Goal: Task Accomplishment & Management: Manage account settings

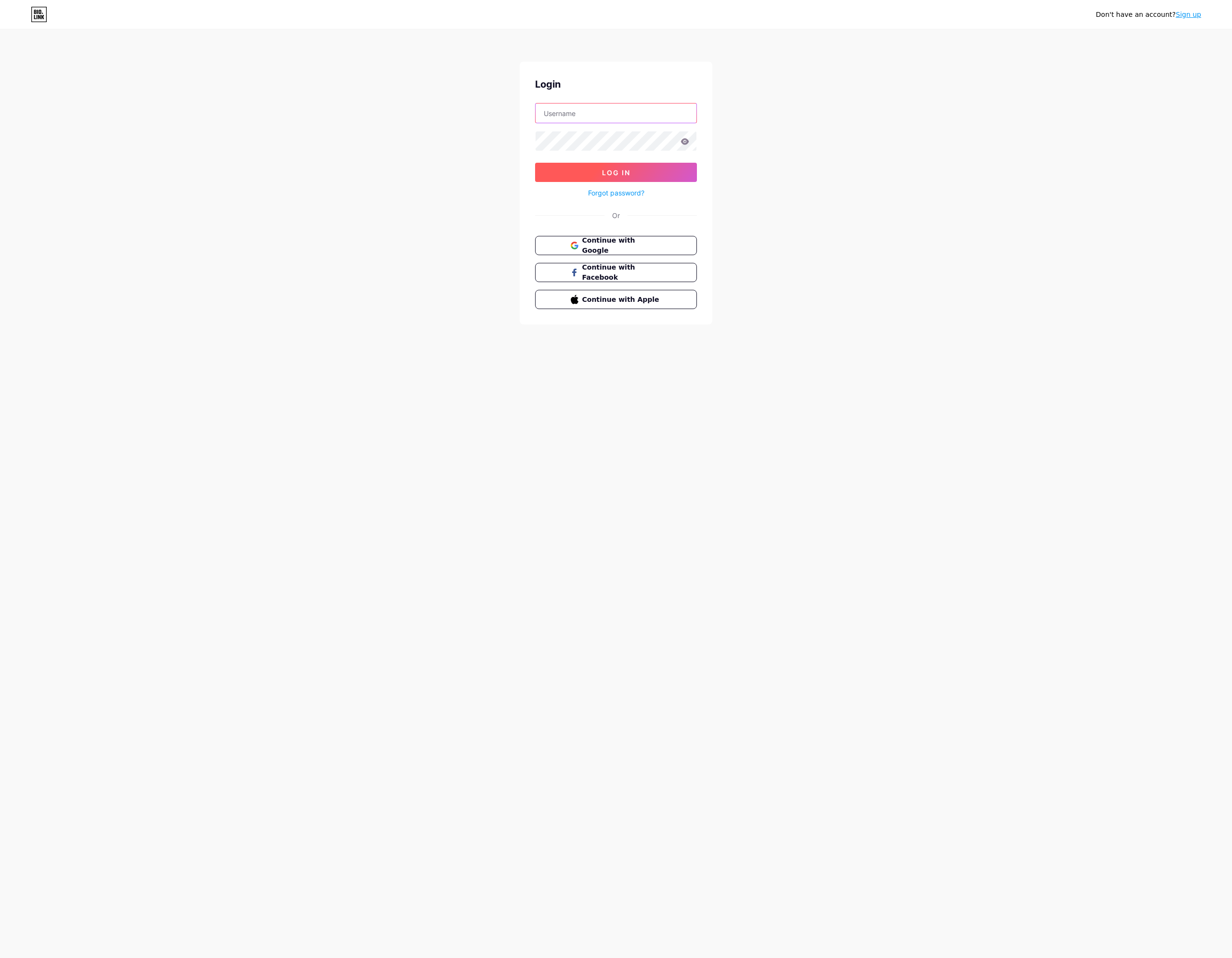
type input "[EMAIL_ADDRESS][DOMAIN_NAME]"
click at [593, 173] on button "Log In" at bounding box center [616, 173] width 162 height 19
type input "[EMAIL_ADDRESS][DOMAIN_NAME]"
